Goal: Communication & Community: Connect with others

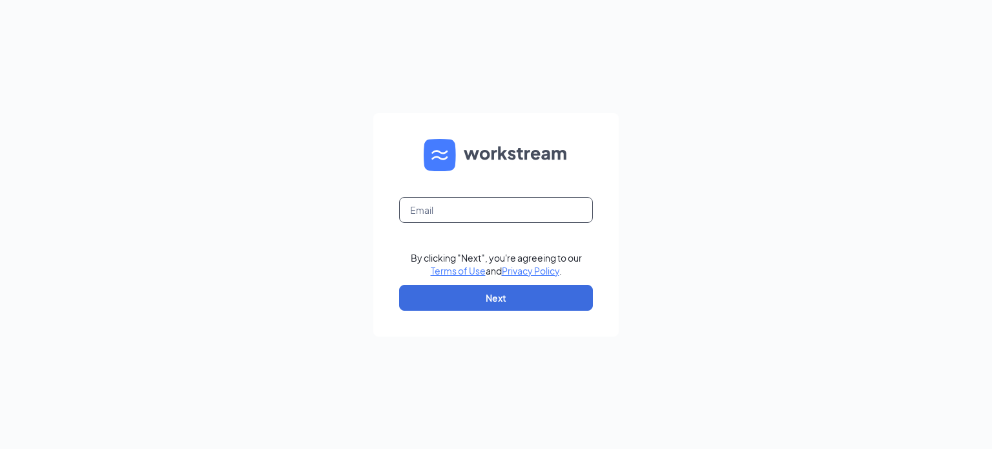
click at [518, 216] on input "text" at bounding box center [496, 210] width 194 height 26
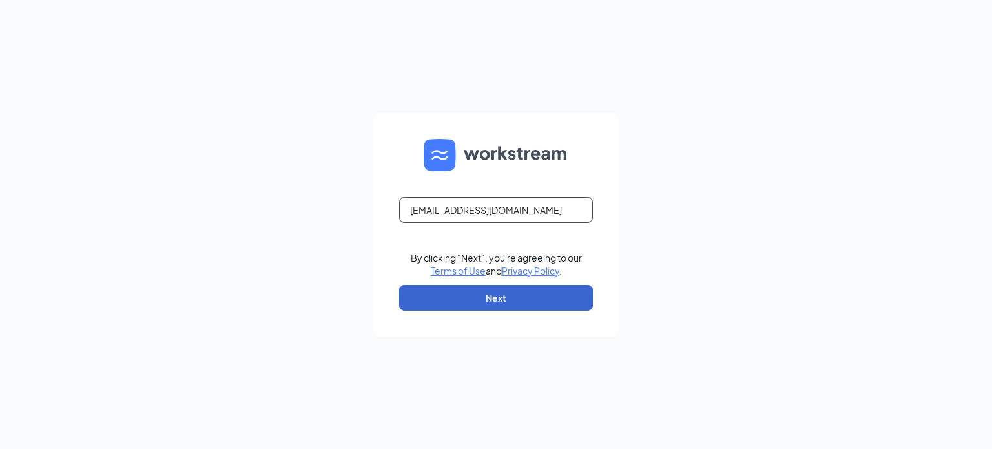
type input "[EMAIL_ADDRESS][DOMAIN_NAME]"
click at [493, 301] on button "Next" at bounding box center [496, 298] width 194 height 26
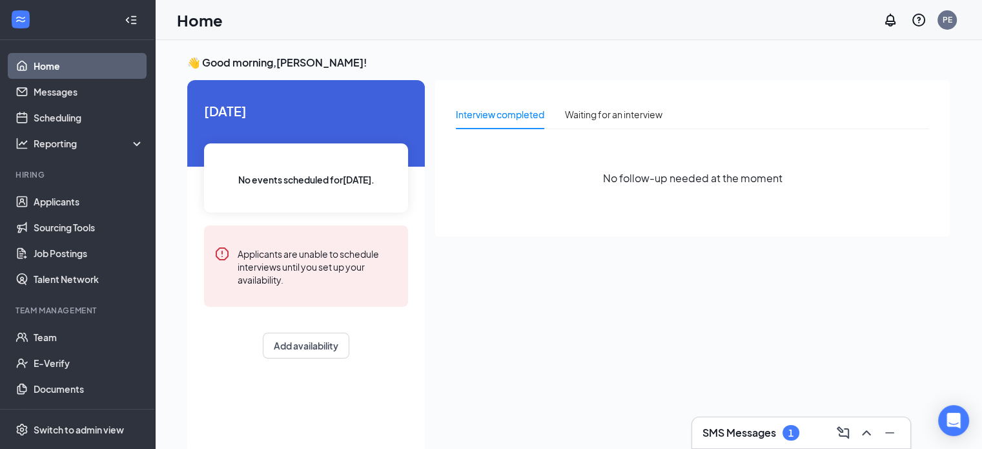
click at [749, 433] on h3 "SMS Messages" at bounding box center [740, 433] width 74 height 14
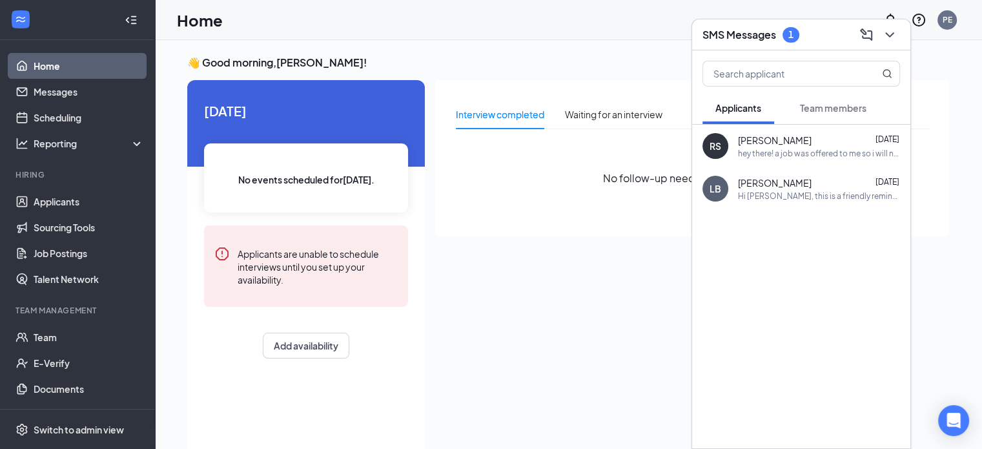
click at [823, 105] on span "Team members" at bounding box center [833, 108] width 67 height 12
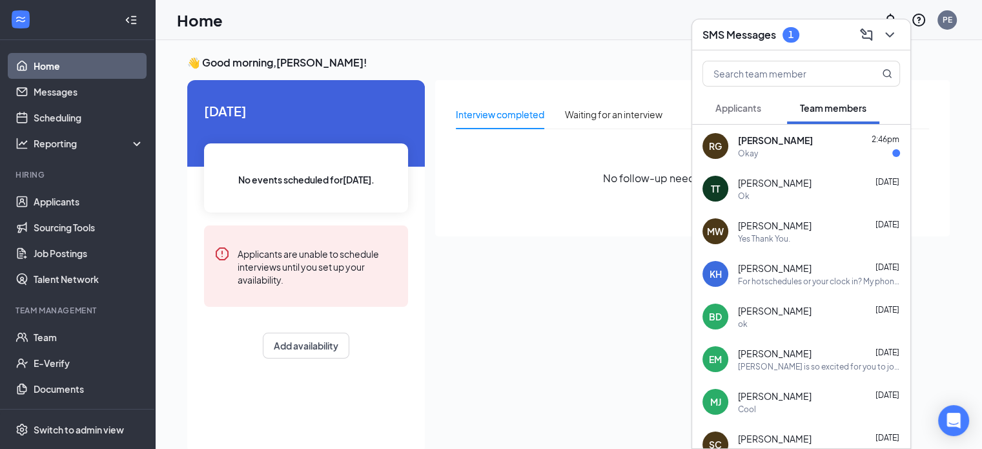
click at [789, 144] on span "Rene Groover" at bounding box center [775, 140] width 75 height 13
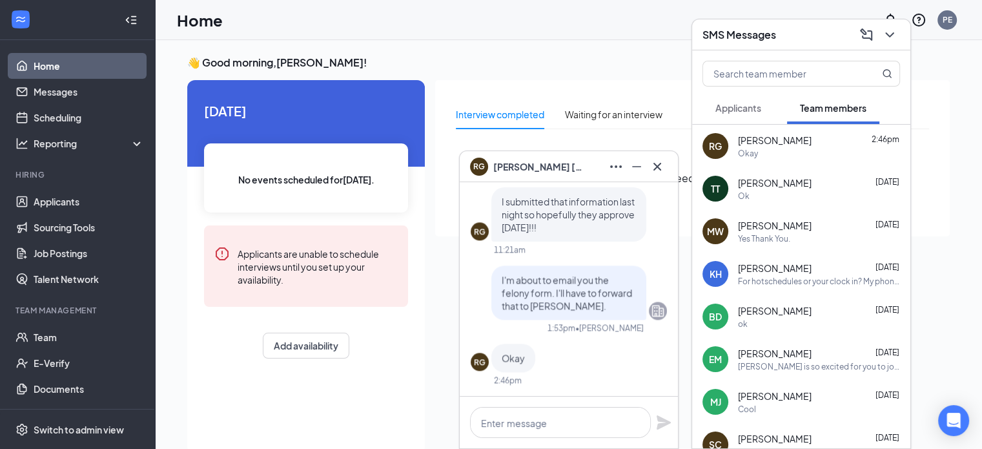
click at [380, 393] on div "Today No events scheduled for today . Applicants are unable to schedule intervi…" at bounding box center [306, 267] width 238 height 374
click at [657, 172] on icon "Cross" at bounding box center [658, 167] width 16 height 16
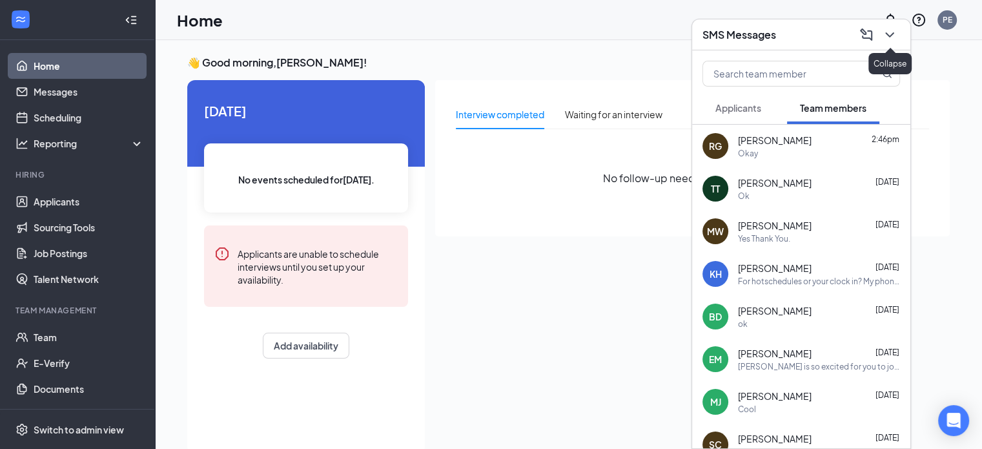
click at [897, 34] on icon "ChevronDown" at bounding box center [890, 35] width 16 height 16
